Goal: Task Accomplishment & Management: Manage account settings

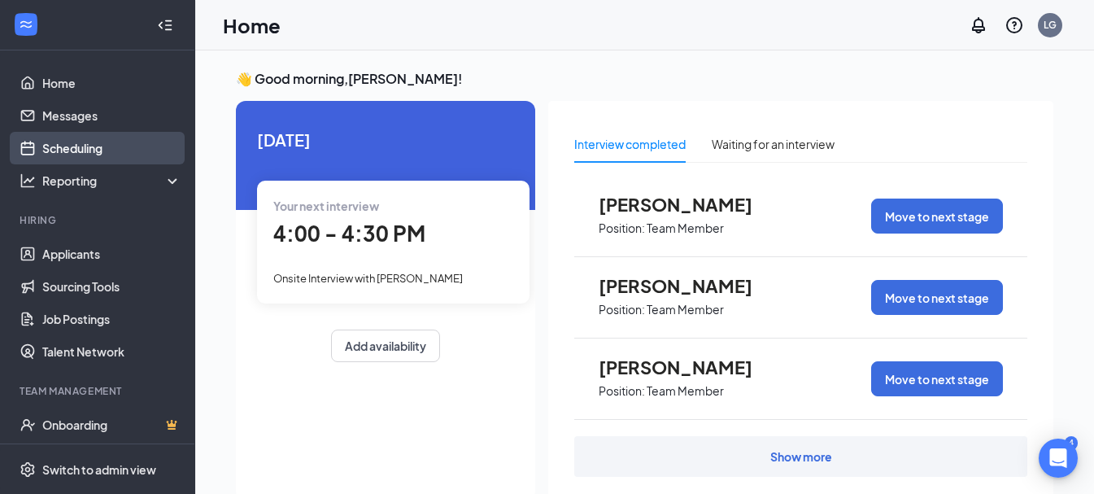
click at [68, 146] on link "Scheduling" at bounding box center [111, 148] width 139 height 33
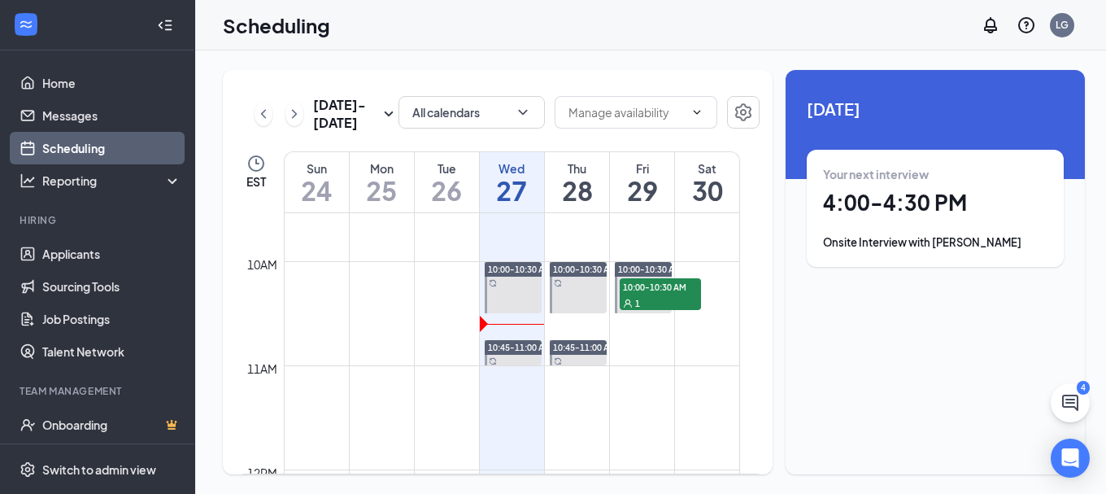
scroll to position [967, 0]
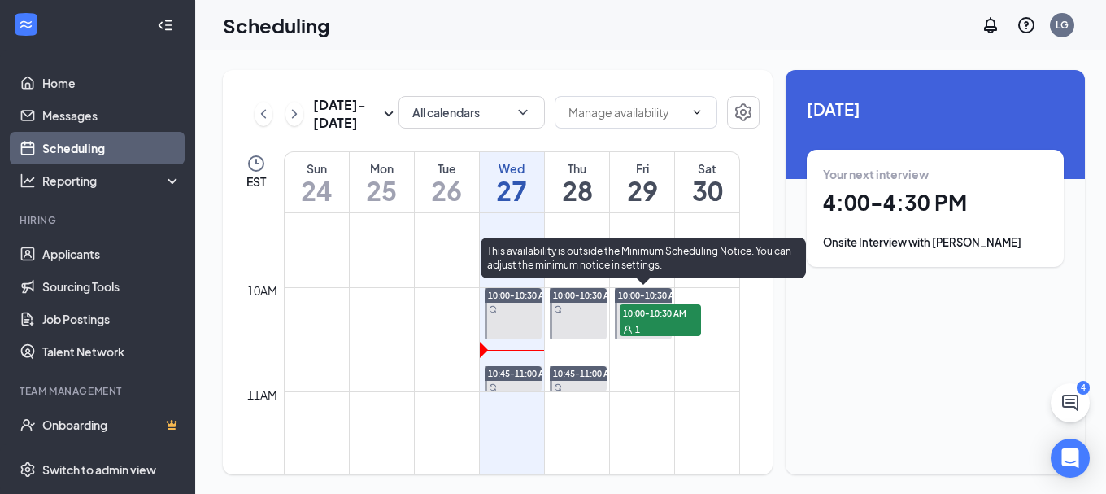
click at [650, 311] on span "10:00-10:30 AM" at bounding box center [660, 312] width 81 height 16
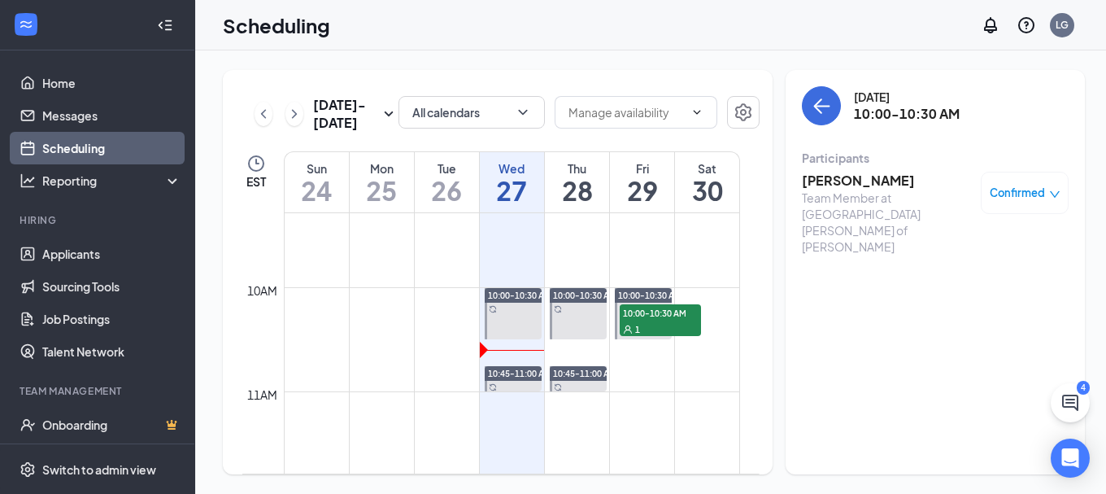
click at [826, 183] on h3 "[PERSON_NAME]" at bounding box center [887, 181] width 171 height 18
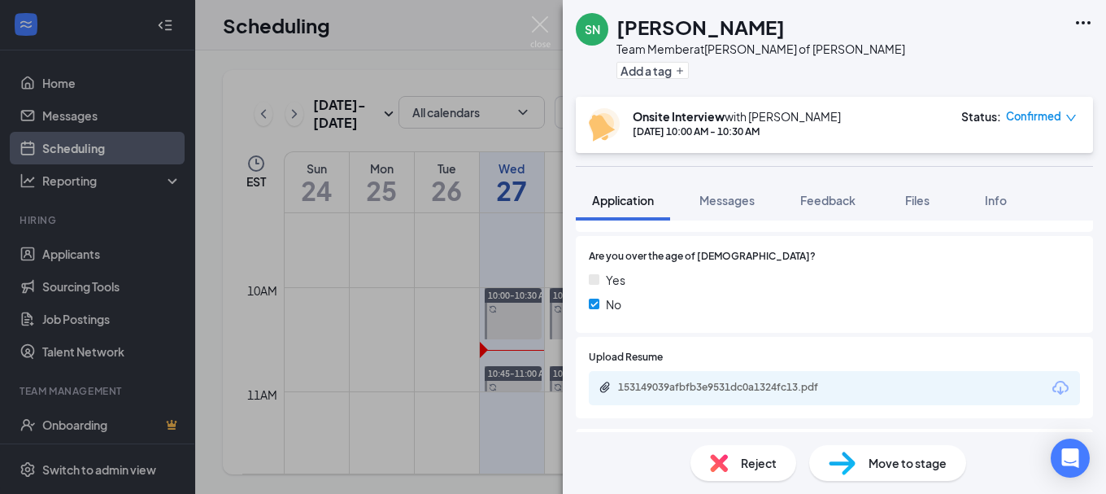
scroll to position [762, 0]
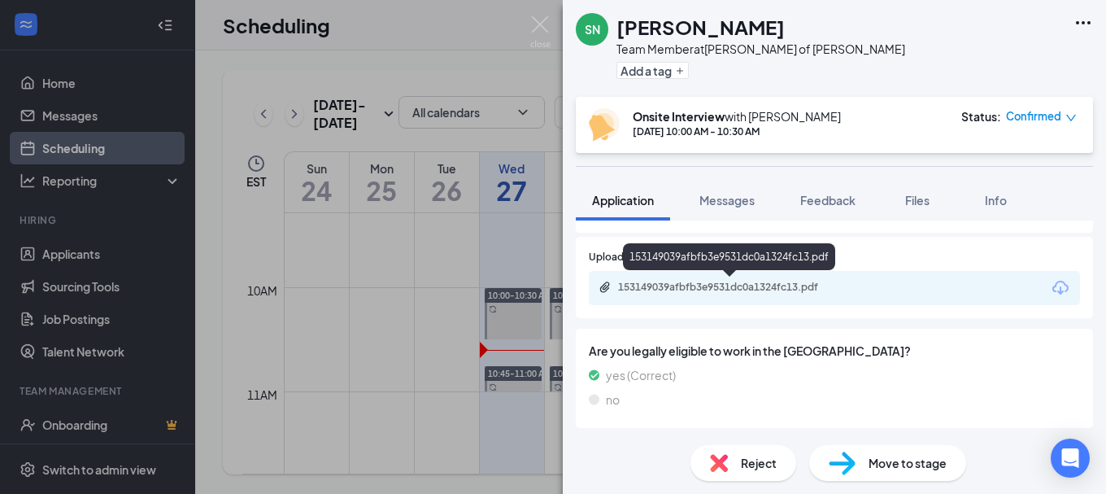
click at [770, 287] on div "153149039afbfb3e9531dc0a1324fc13.pdf" at bounding box center [732, 287] width 228 height 13
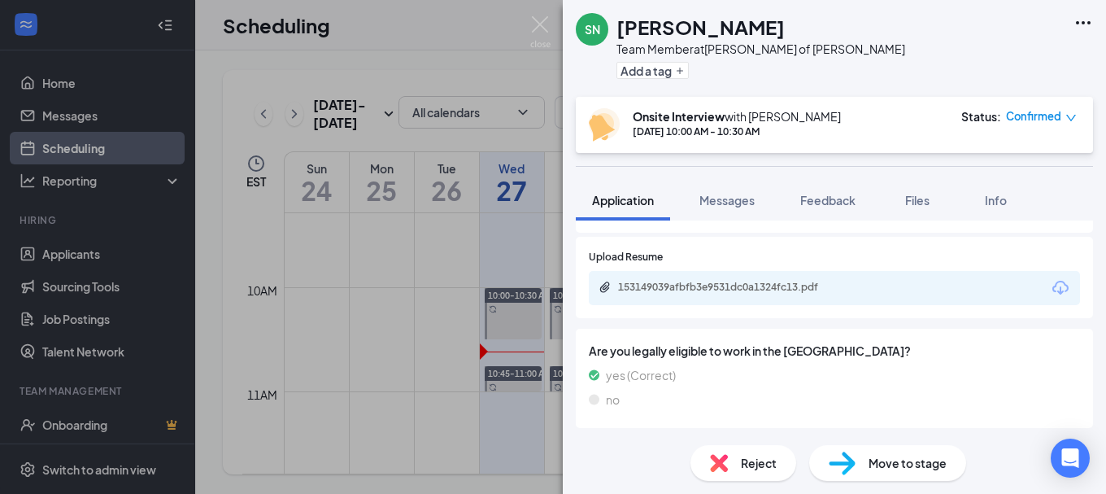
scroll to position [757, 0]
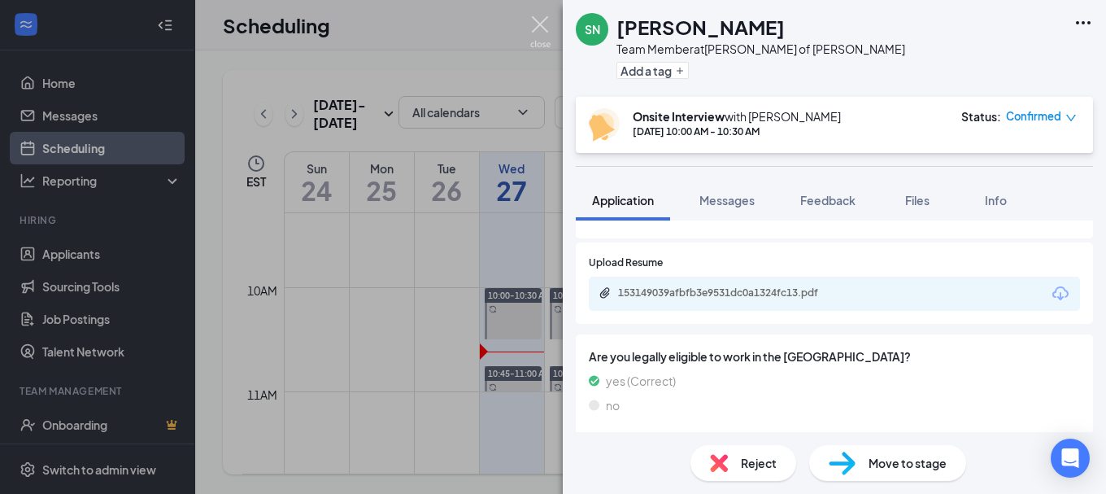
click at [543, 22] on img at bounding box center [540, 32] width 20 height 32
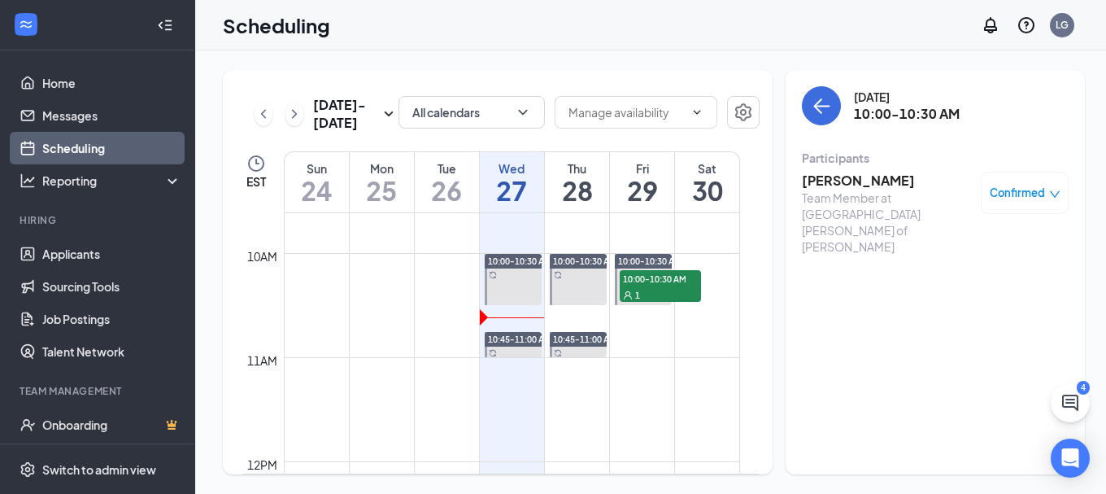
scroll to position [967, 0]
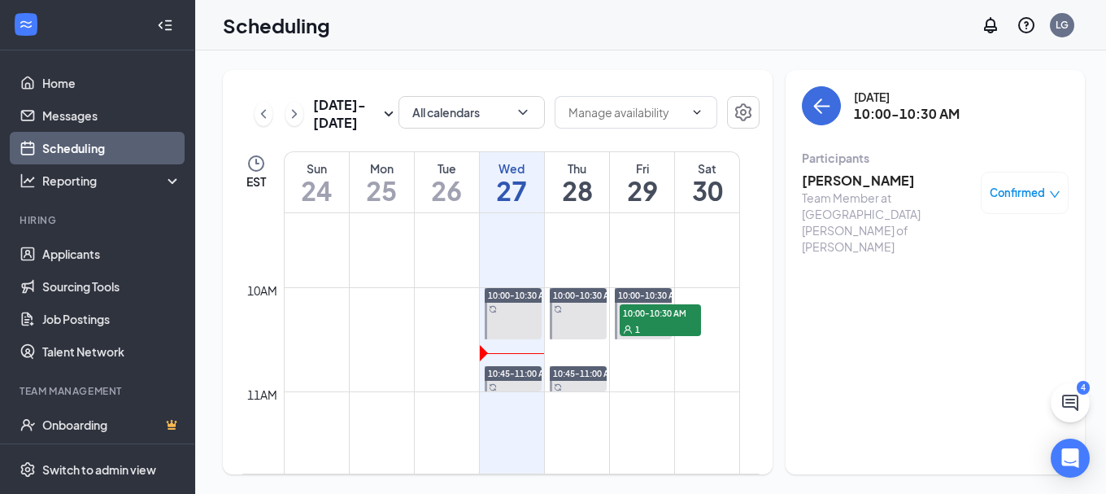
click at [633, 377] on td at bounding box center [512, 378] width 456 height 26
click at [640, 377] on td at bounding box center [512, 378] width 456 height 26
click at [656, 374] on td at bounding box center [512, 378] width 456 height 26
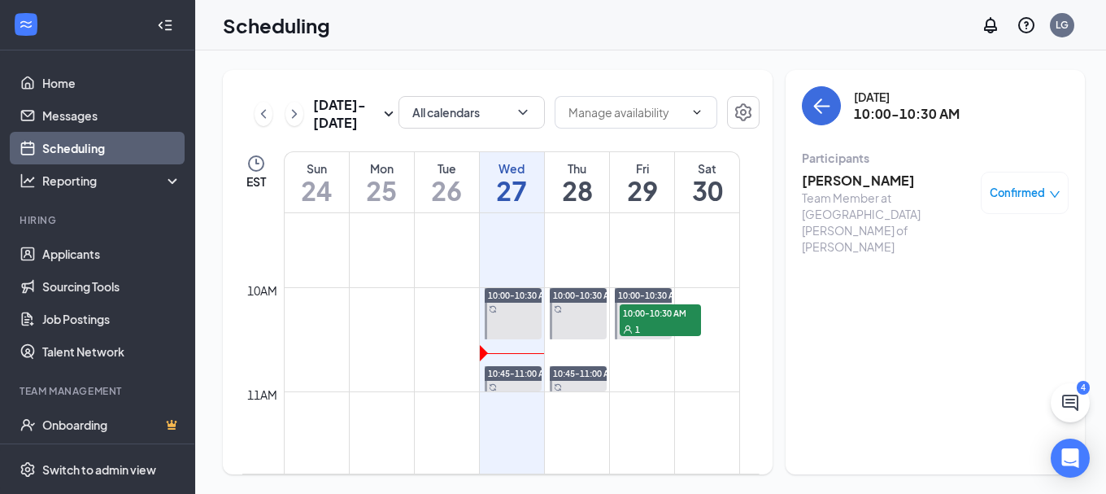
click at [264, 398] on div "11am" at bounding box center [262, 395] width 37 height 18
click at [252, 396] on div "11am" at bounding box center [262, 395] width 37 height 18
click at [643, 397] on td at bounding box center [512, 404] width 456 height 26
click at [628, 371] on td at bounding box center [512, 378] width 456 height 26
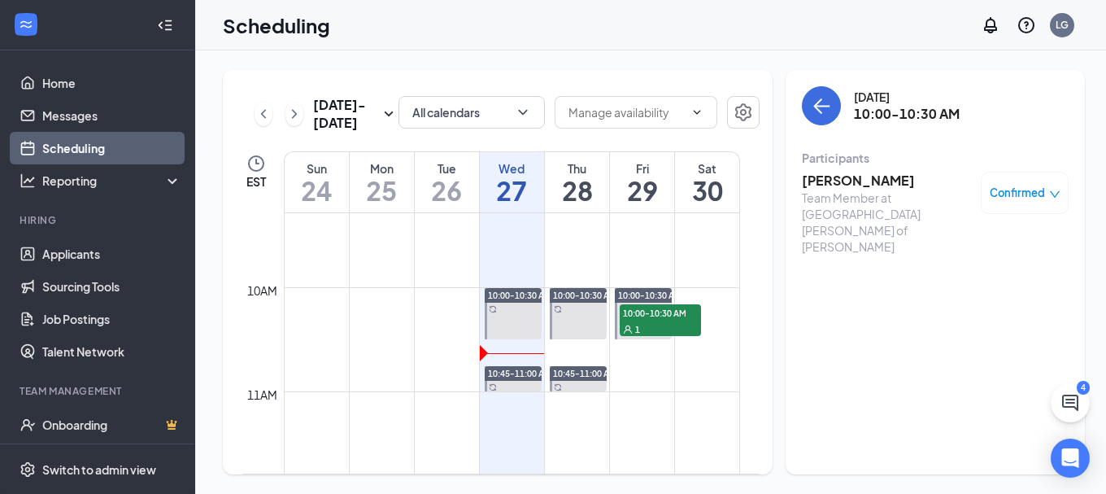
click at [663, 369] on td at bounding box center [512, 378] width 456 height 26
click at [637, 387] on td at bounding box center [512, 378] width 456 height 26
click at [633, 354] on td at bounding box center [512, 352] width 456 height 26
click at [631, 386] on td at bounding box center [512, 378] width 456 height 26
click at [566, 351] on td at bounding box center [512, 352] width 456 height 26
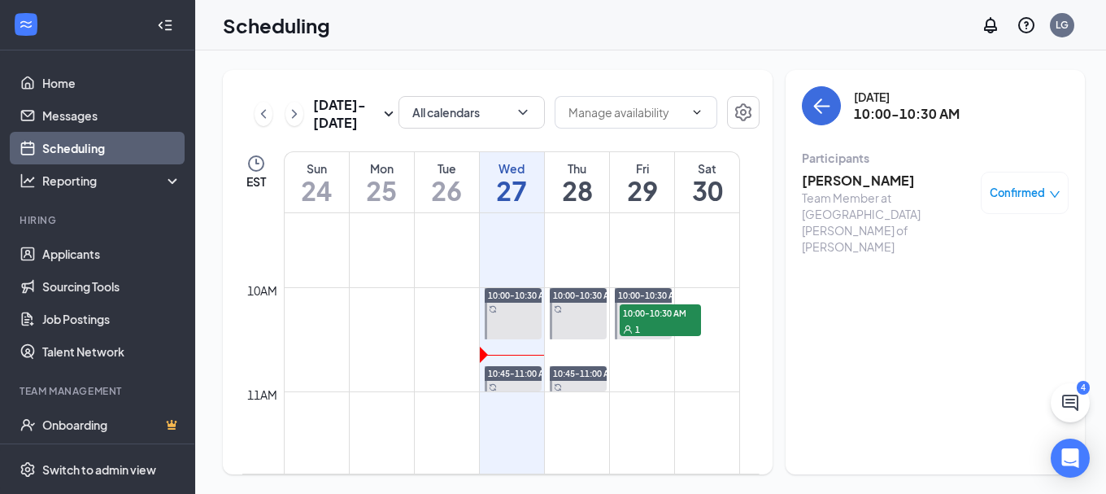
click at [566, 351] on td at bounding box center [512, 352] width 456 height 26
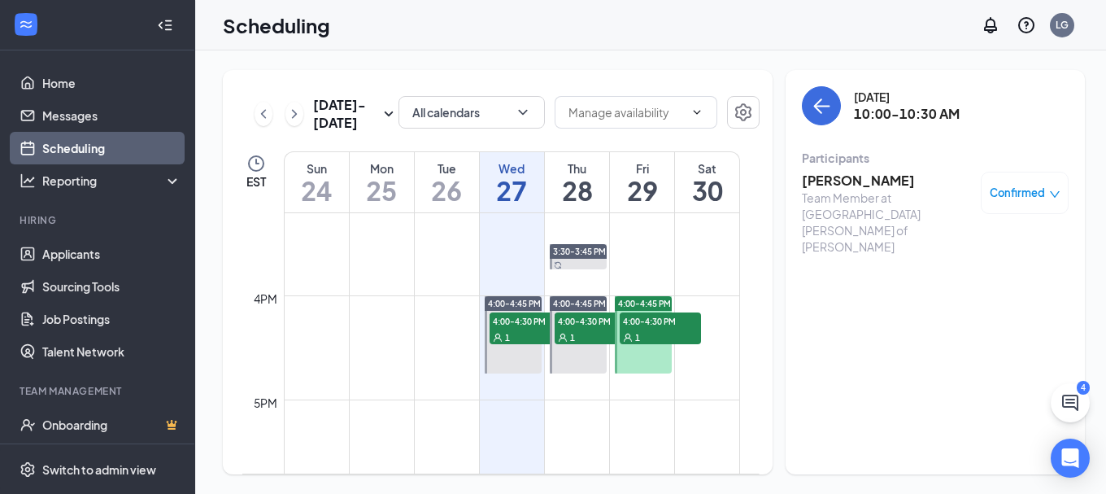
scroll to position [1593, 0]
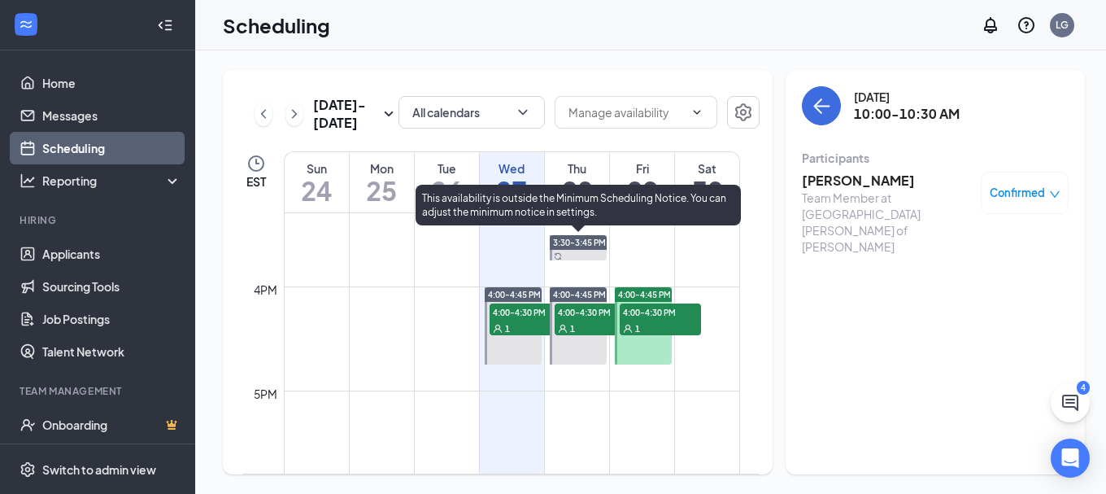
click at [570, 242] on span "3:30-3:45 PM" at bounding box center [579, 242] width 53 height 11
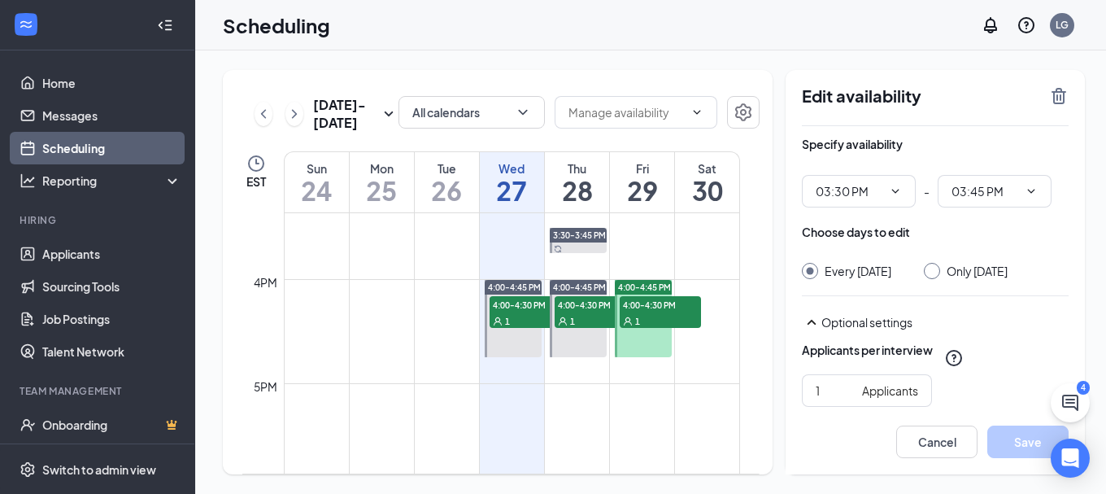
scroll to position [1603, 0]
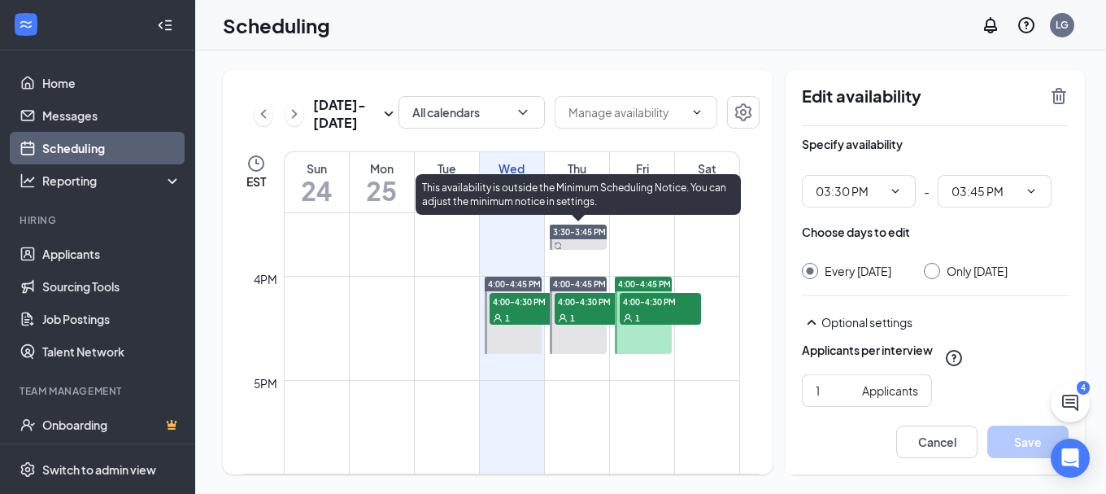
click at [569, 231] on span "3:30-3:45 PM" at bounding box center [579, 231] width 53 height 11
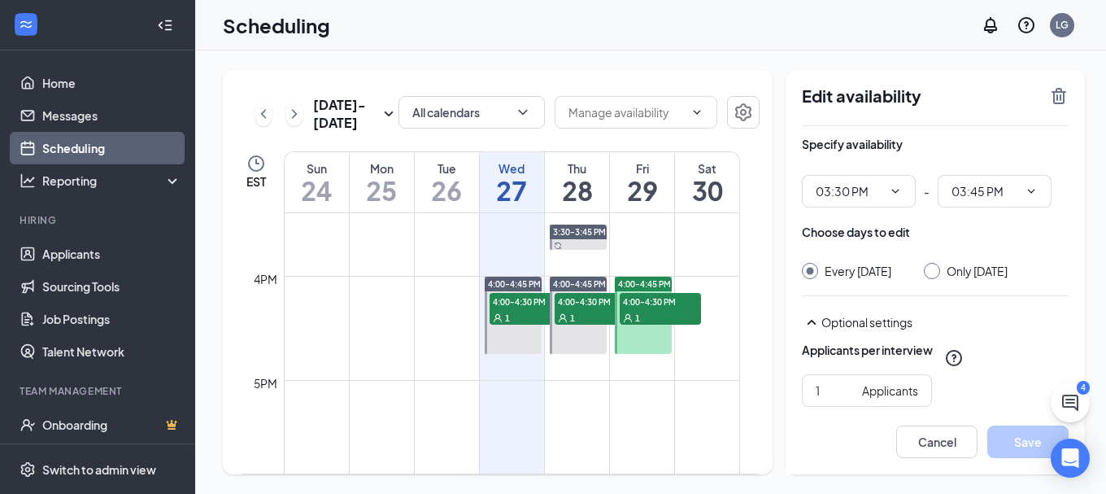
click at [630, 256] on td at bounding box center [512, 263] width 456 height 26
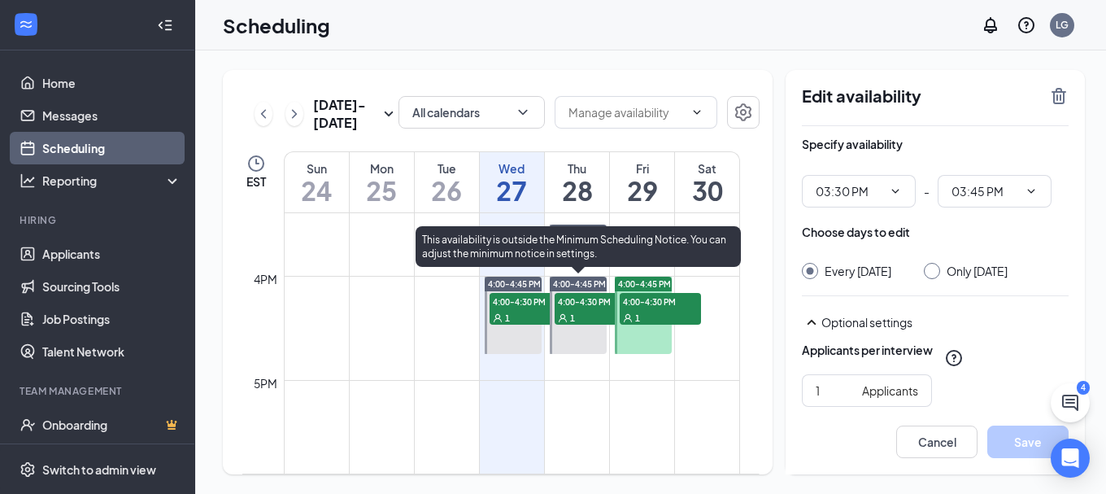
click at [576, 280] on span "4:00-4:45 PM" at bounding box center [579, 283] width 53 height 11
type input "04:00 PM"
type input "04:45 PM"
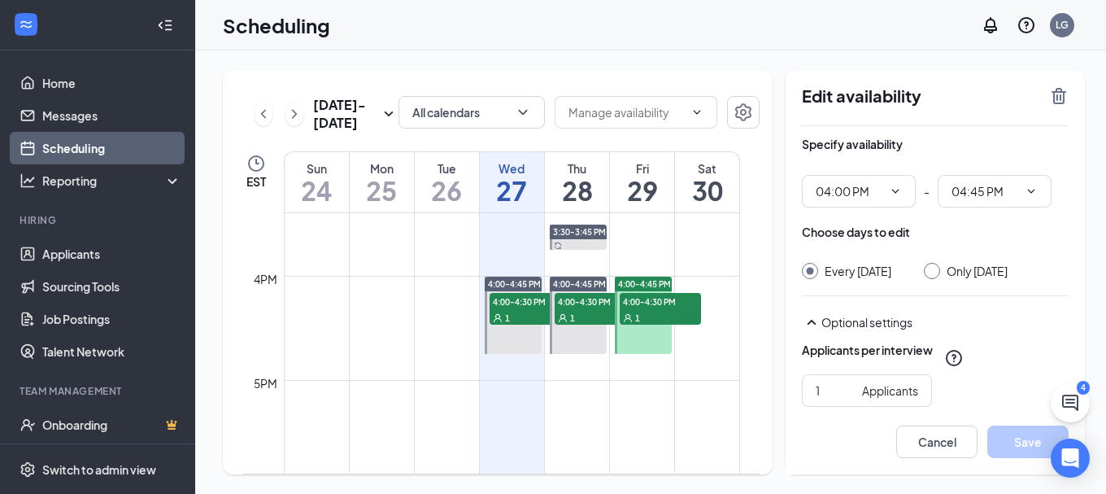
click at [602, 442] on td at bounding box center [512, 445] width 456 height 26
click at [260, 383] on div "5pm" at bounding box center [266, 383] width 30 height 18
drag, startPoint x: 255, startPoint y: 383, endPoint x: 511, endPoint y: 394, distance: 256.5
click at [508, 395] on tr "5pm" at bounding box center [491, 393] width 498 height 26
click at [560, 388] on td at bounding box center [512, 393] width 456 height 26
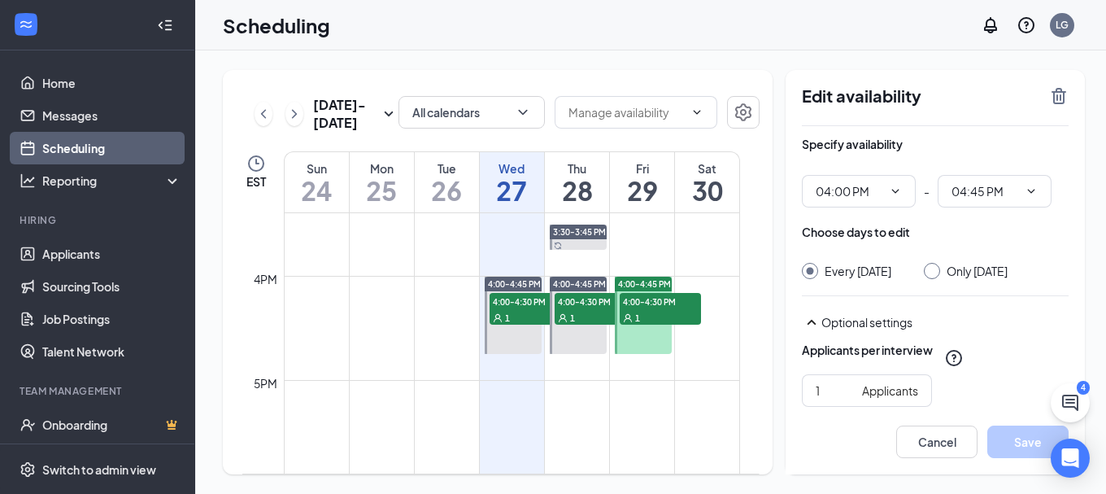
click at [560, 388] on td at bounding box center [512, 393] width 456 height 26
click at [293, 112] on icon "ChevronRight" at bounding box center [294, 113] width 5 height 9
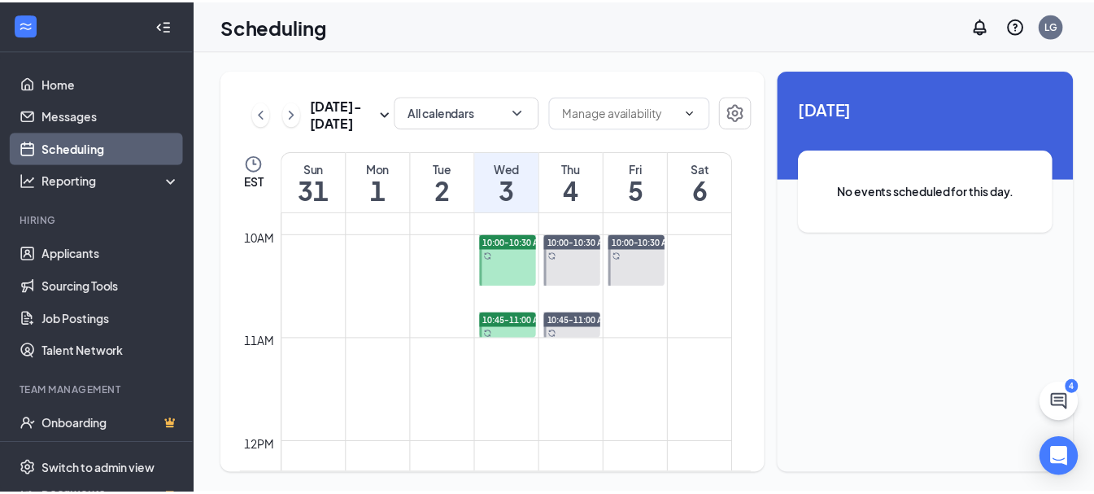
scroll to position [1046, 0]
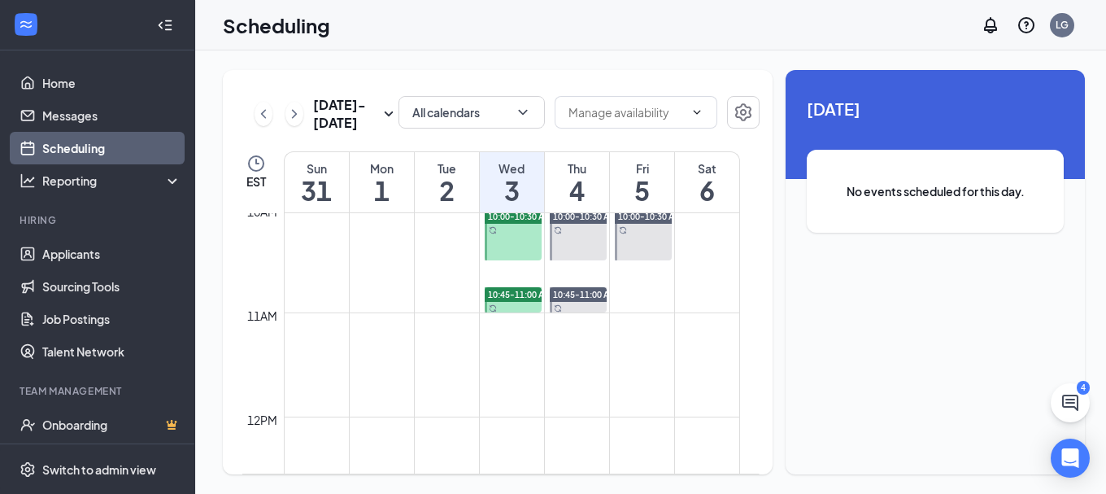
click at [616, 290] on td at bounding box center [512, 299] width 456 height 26
click at [633, 290] on td at bounding box center [512, 299] width 456 height 26
click at [623, 276] on td at bounding box center [512, 273] width 456 height 26
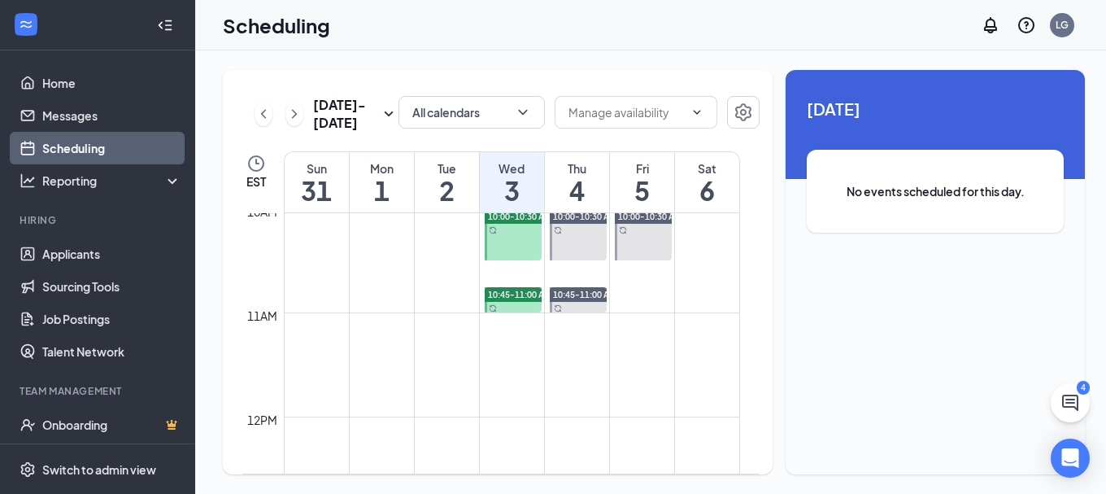
click at [623, 276] on td at bounding box center [512, 273] width 456 height 26
click at [628, 299] on td at bounding box center [512, 299] width 456 height 26
click at [629, 293] on td at bounding box center [512, 299] width 456 height 26
click at [515, 112] on icon "ChevronDown" at bounding box center [523, 112] width 16 height 16
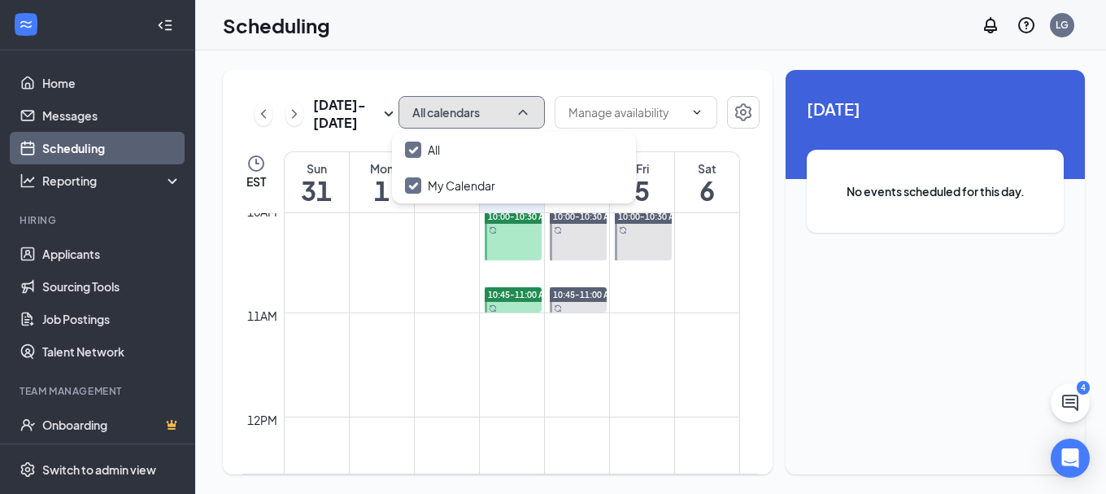
click at [515, 112] on icon "ChevronUp" at bounding box center [523, 112] width 16 height 16
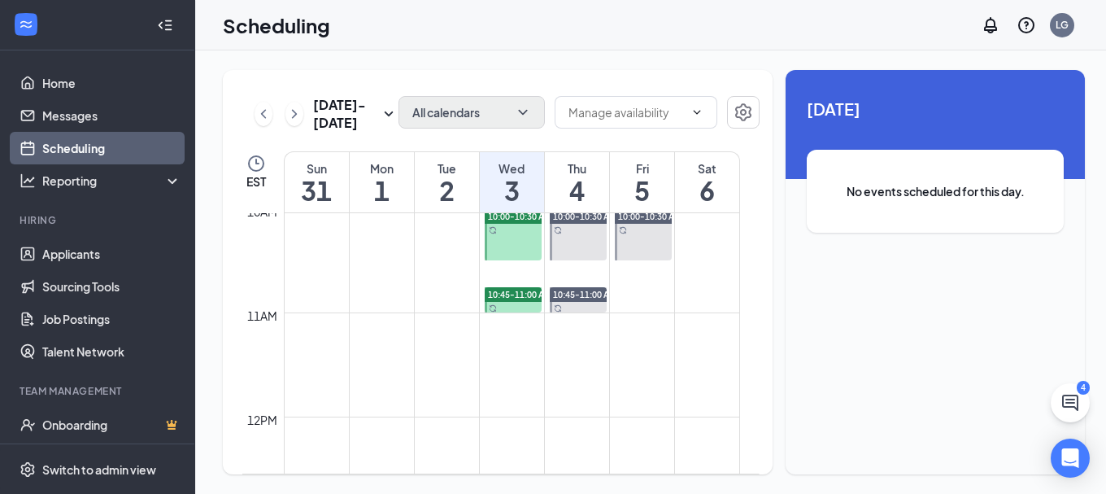
click at [642, 294] on td at bounding box center [512, 299] width 456 height 26
click at [626, 293] on td at bounding box center [512, 299] width 456 height 26
click at [284, 295] on td at bounding box center [512, 299] width 456 height 26
drag, startPoint x: 286, startPoint y: 291, endPoint x: 295, endPoint y: 290, distance: 9.8
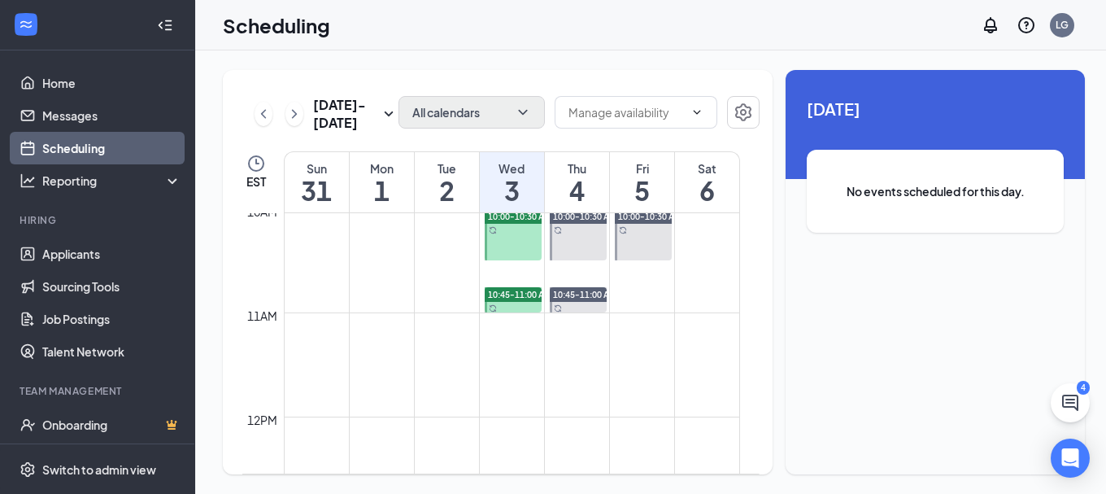
click at [289, 291] on td at bounding box center [512, 299] width 456 height 26
click at [736, 111] on icon "Settings" at bounding box center [744, 113] width 20 height 20
